Goal: Contribute content: Add original content to the website for others to see

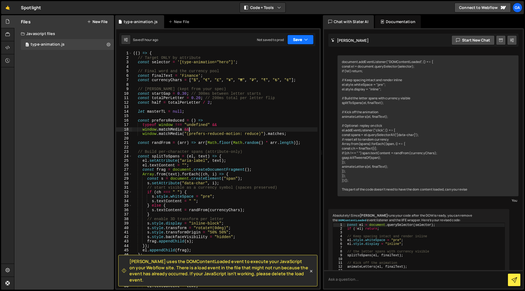
scroll to position [1348, 0]
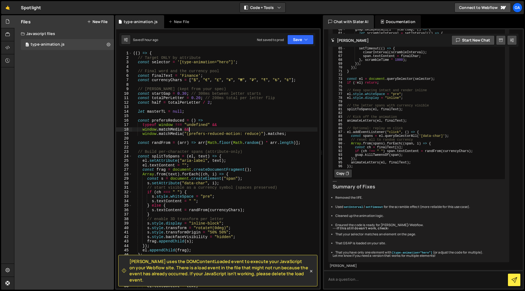
click at [94, 22] on button "New File" at bounding box center [97, 22] width 20 height 4
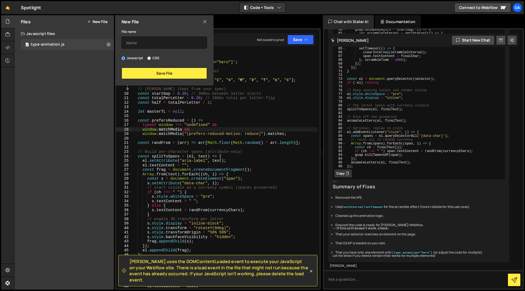
drag, startPoint x: 73, startPoint y: 74, endPoint x: 71, endPoint y: 71, distance: 3.3
click at [73, 74] on div "Files New File Create your first file Get started by starting a Javascript or C…" at bounding box center [64, 152] width 100 height 274
click at [6, 62] on icon at bounding box center [7, 61] width 4 height 6
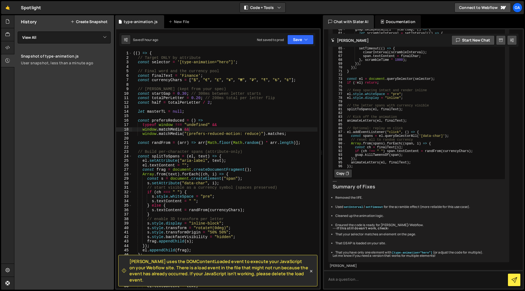
click at [89, 21] on button "Create Snapshot" at bounding box center [89, 22] width 37 height 4
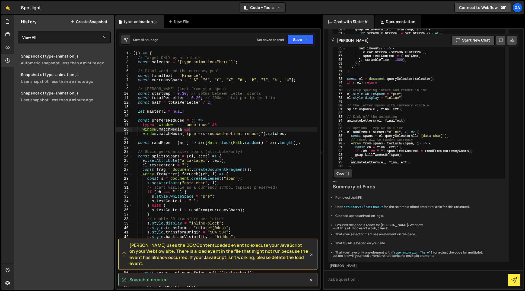
click at [179, 116] on div "(( ) => { // Target ONLY by attribute const selector = '[type-animation="hero"]…" at bounding box center [224, 174] width 185 height 246
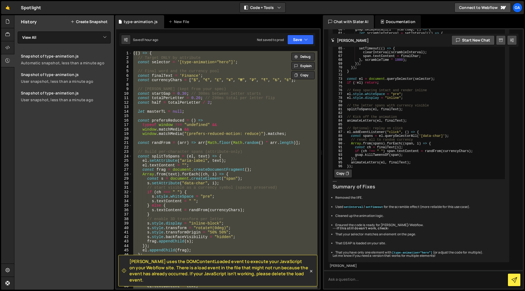
paste textarea
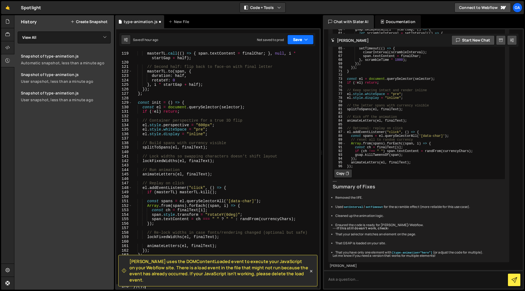
click at [301, 38] on button "Save" at bounding box center [300, 40] width 26 height 10
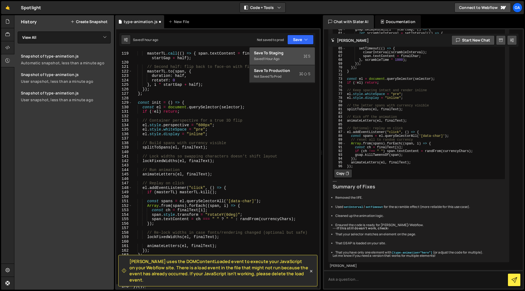
click at [297, 57] on div "Saved 1 hour ago" at bounding box center [282, 59] width 56 height 7
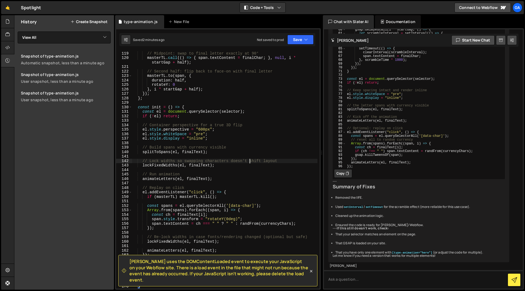
click at [249, 159] on div "// Midpoint: swap to final letter exactly at 90° masterTL . call (( ) => { span…" at bounding box center [224, 170] width 185 height 246
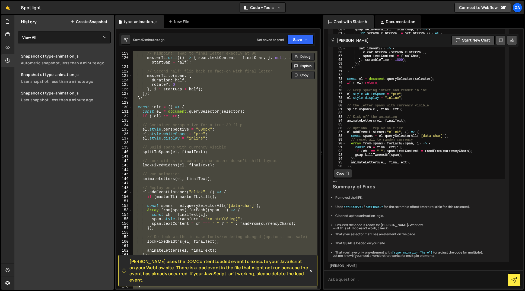
paste textarea
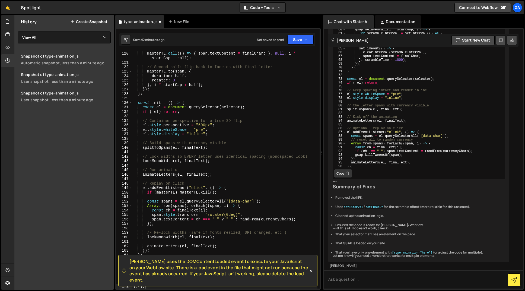
type textarea "}"
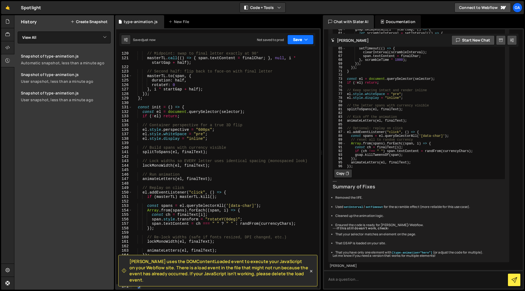
click at [300, 40] on button "Save" at bounding box center [300, 40] width 26 height 10
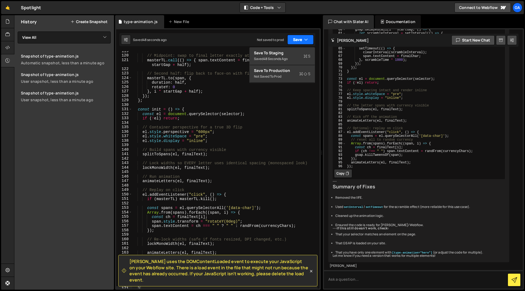
scroll to position [538, 0]
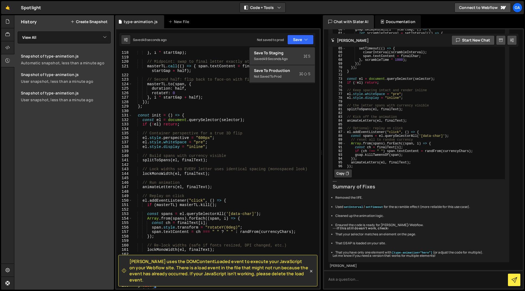
click at [177, 176] on div "} , i * startGap ) ; // Midpoint: swap to final letter exactly at 90° masterTL …" at bounding box center [224, 173] width 185 height 246
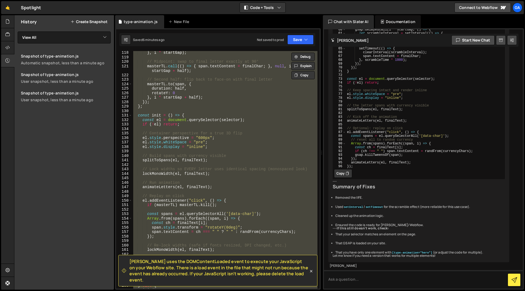
click at [238, 78] on div "} , i * startGap ) ; // Midpoint: swap to final letter exactly at 90° masterTL …" at bounding box center [224, 169] width 185 height 237
paste textarea
type textarea "})();"
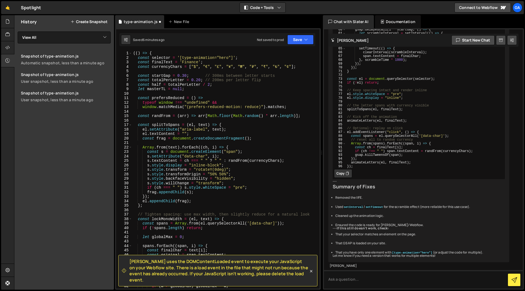
scroll to position [430, 0]
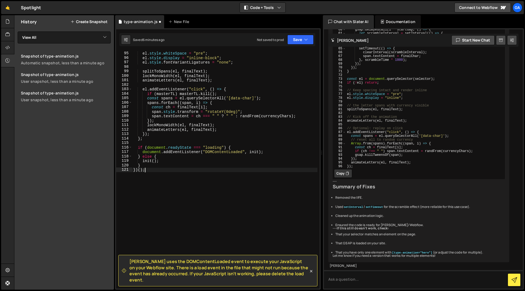
click at [308, 34] on div "Saved 6 minutes ago Not saved to prod Upgrade to Edit Save Save to Staging S Sa…" at bounding box center [217, 39] width 196 height 13
click at [304, 40] on icon "button" at bounding box center [306, 39] width 4 height 5
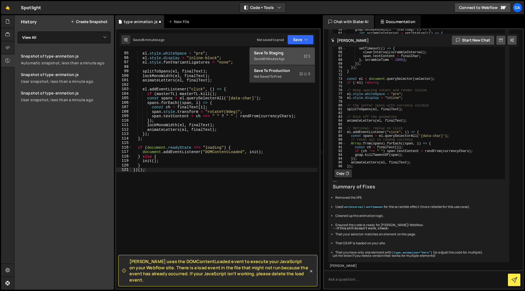
click at [296, 56] on div "Saved 6 minutes ago" at bounding box center [282, 59] width 56 height 7
